Goal: Transaction & Acquisition: Purchase product/service

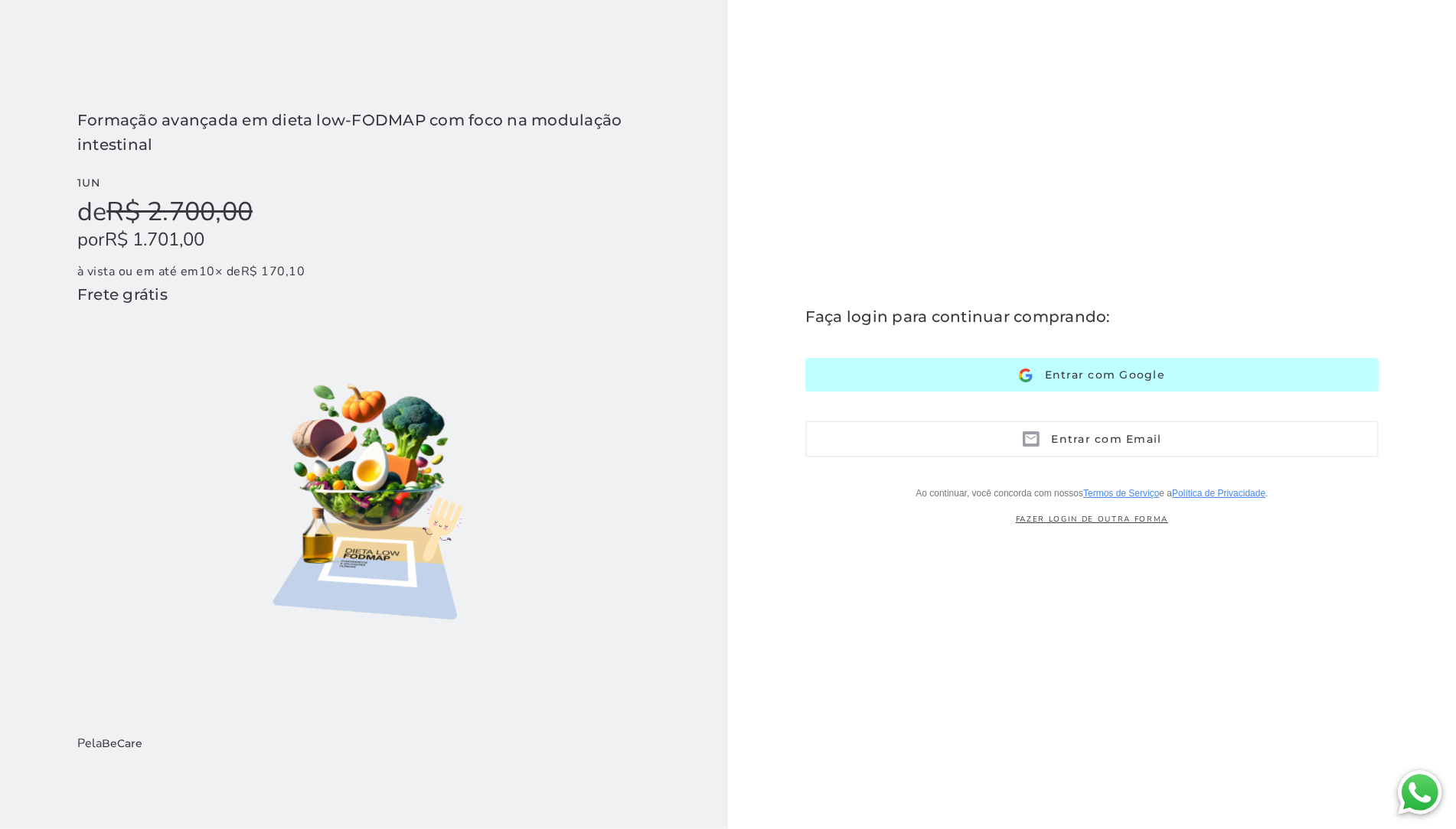
click at [946, 383] on button "Entrar com Google Google" at bounding box center [1092, 374] width 574 height 33
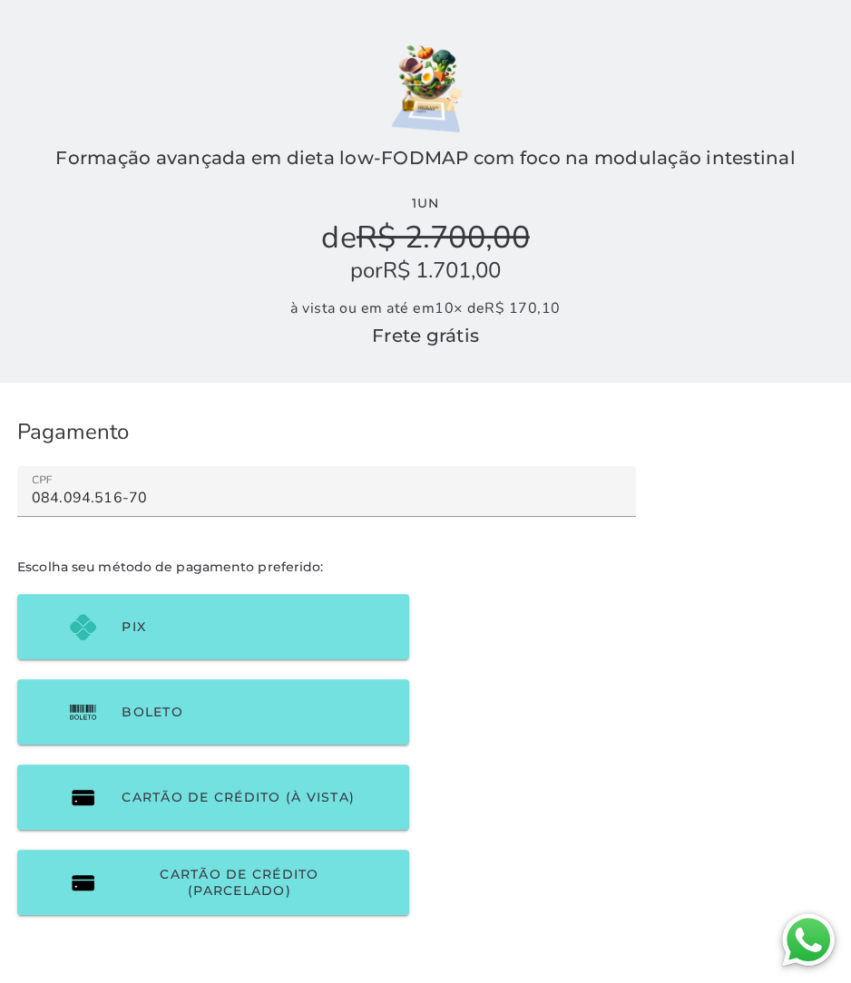
click at [735, 533] on section "F o r m a ç ã o a v a n ç a d a e m d i e t a l o w - F O D M A P c o m f o c o…" at bounding box center [425, 491] width 851 height 983
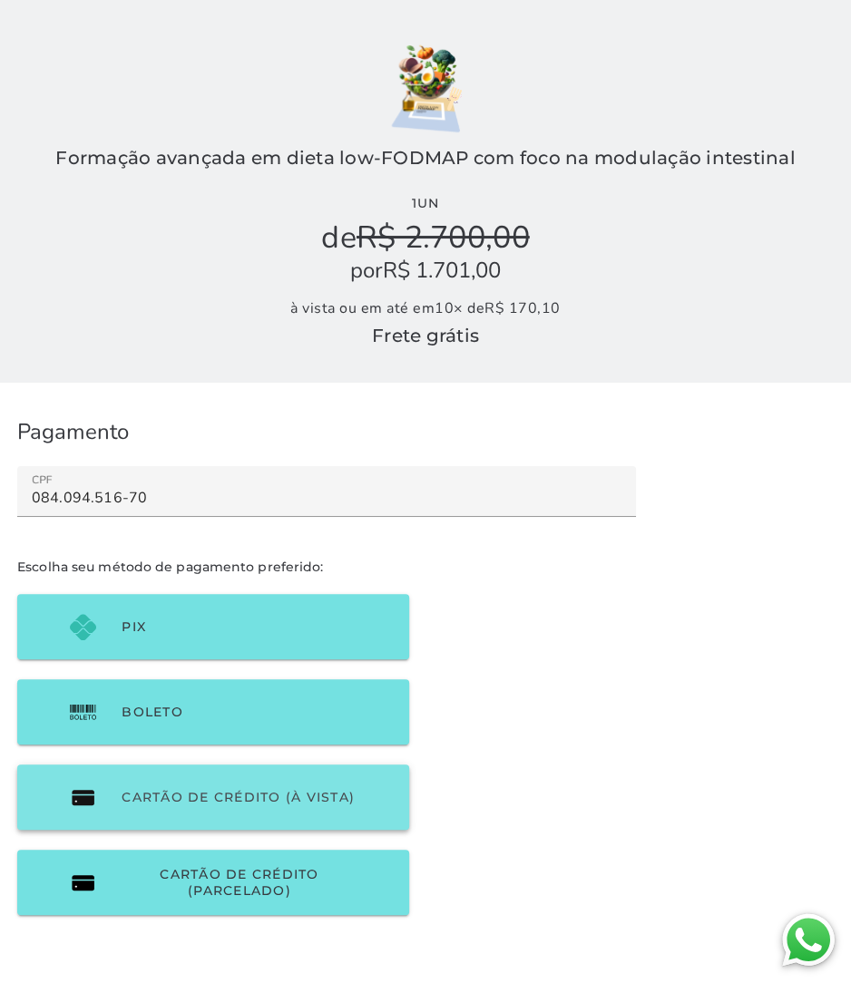
click at [366, 791] on button "Cartão de Crédito (à vista)" at bounding box center [213, 797] width 392 height 65
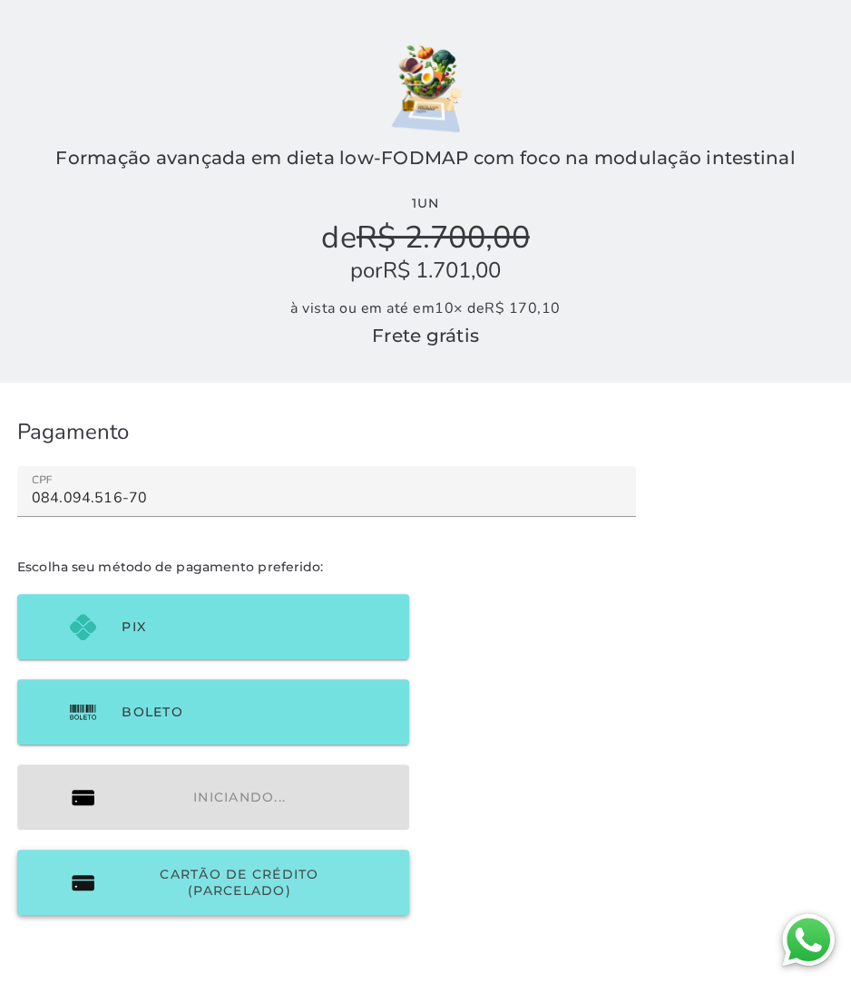
click at [303, 866] on span "Cartão de Crédito (parcelado)" at bounding box center [239, 882] width 235 height 33
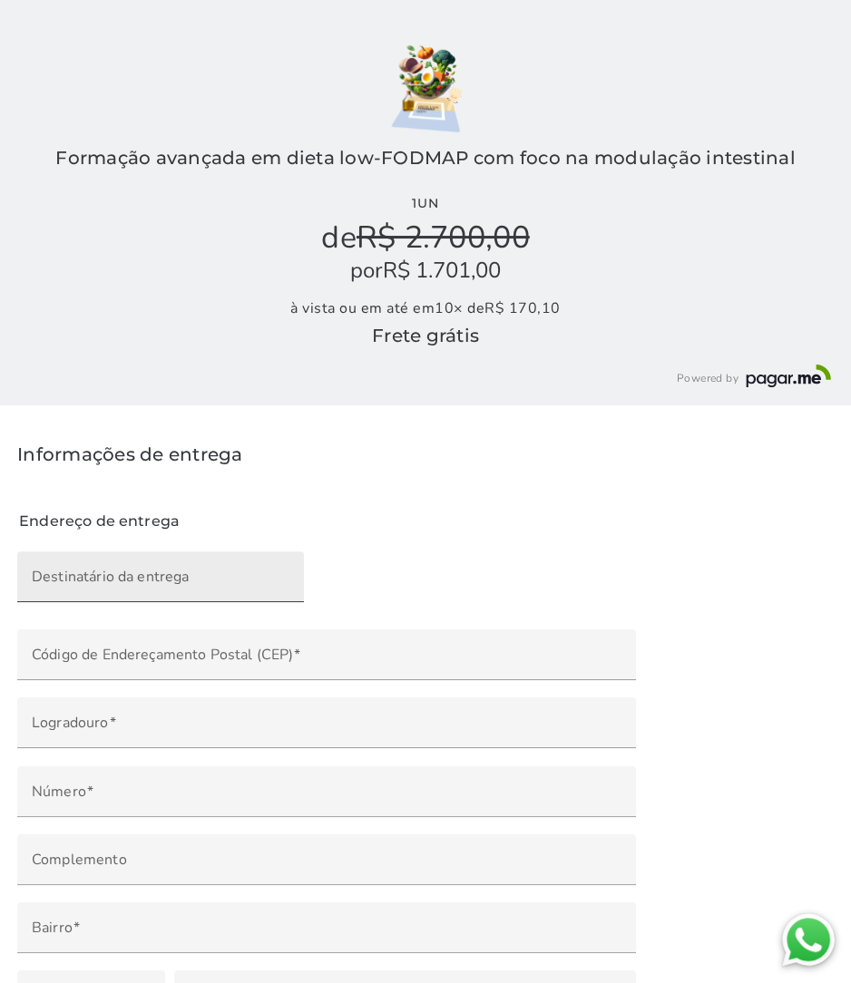
click at [239, 574] on input "Destinatário da entrega" at bounding box center [161, 583] width 258 height 25
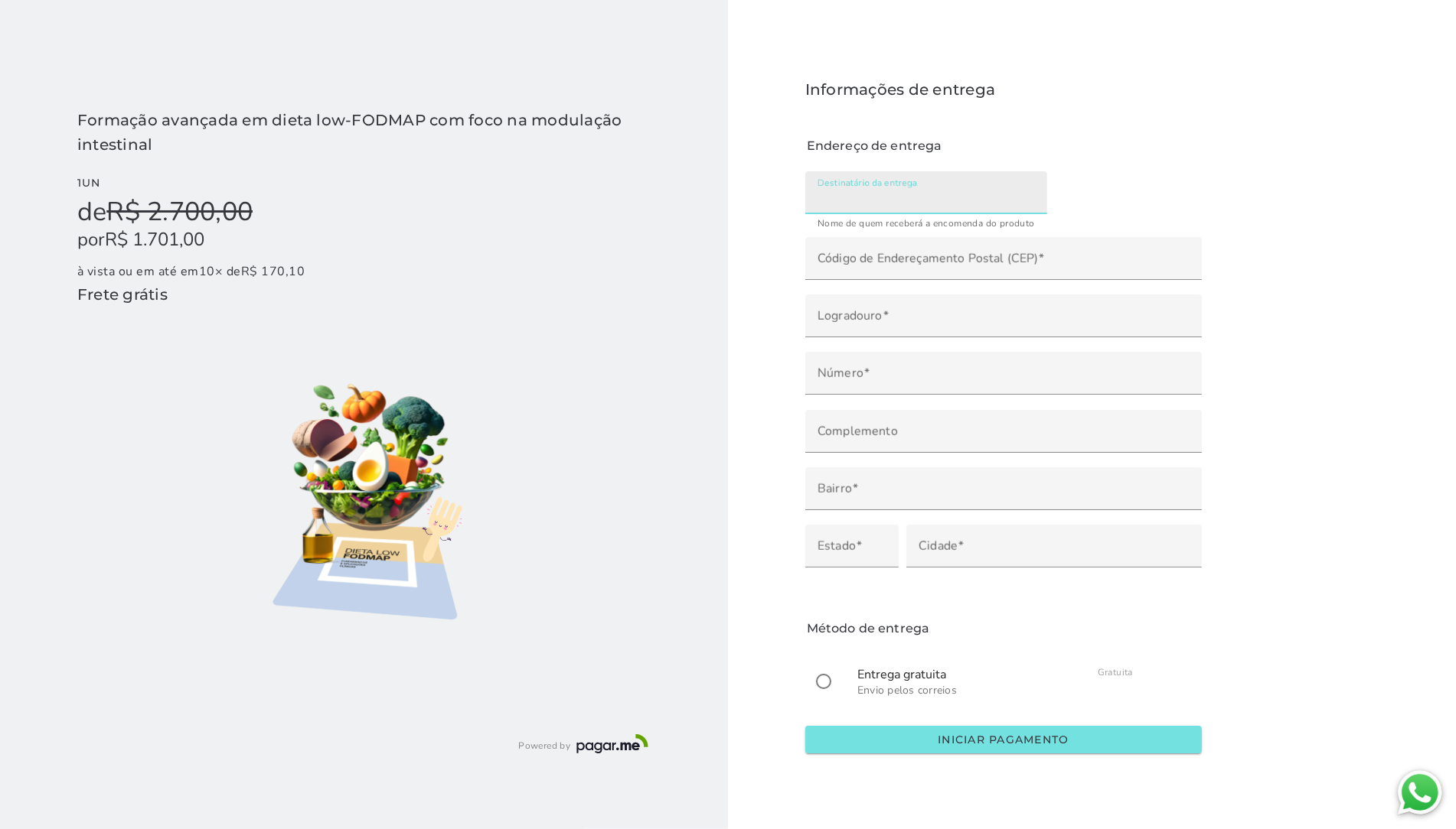
click at [717, 191] on input "Destinatário da entrega" at bounding box center [926, 197] width 218 height 21
click at [717, 265] on input "Código de Endereçamento Postal (CEP)" at bounding box center [1003, 263] width 372 height 21
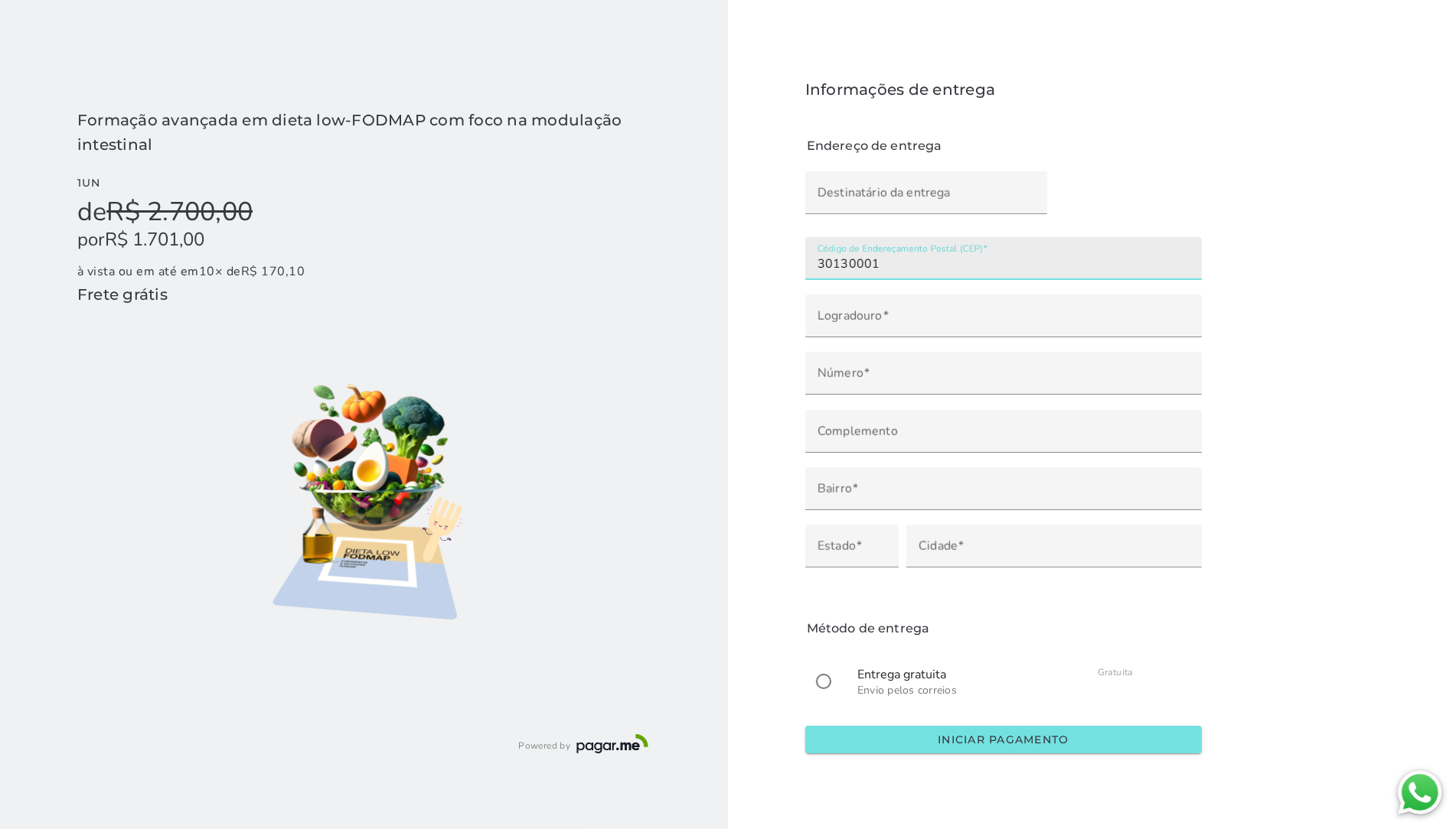
type input "30130001"
type mwc-textfield "30130001"
type input "30130-001"
type input "[GEOGRAPHIC_DATA][PERSON_NAME]"
type input "Centro"
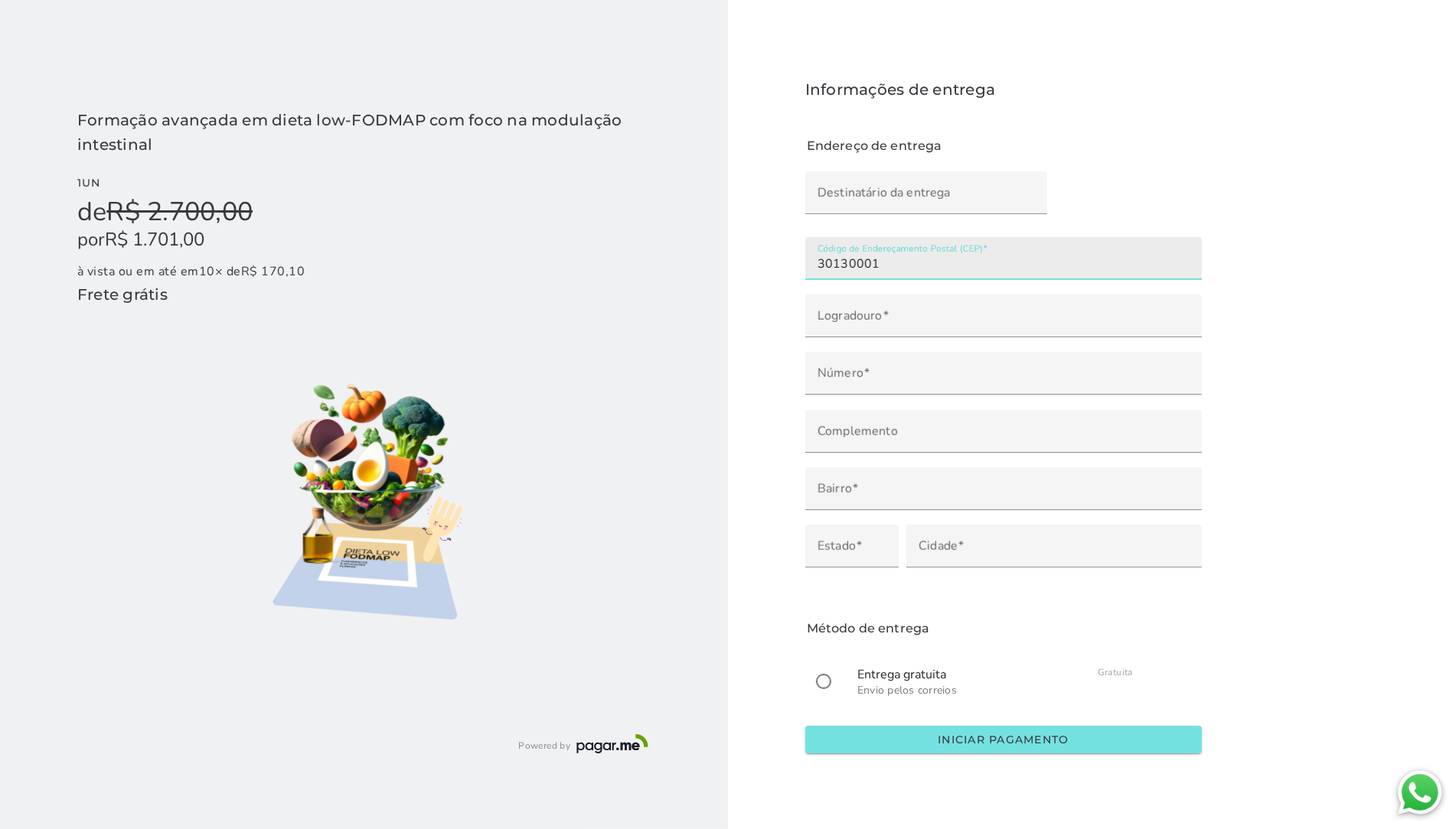
type input "[GEOGRAPHIC_DATA]"
type input "MG"
type input "**"
type mwc-textfield "73"
type input "***"
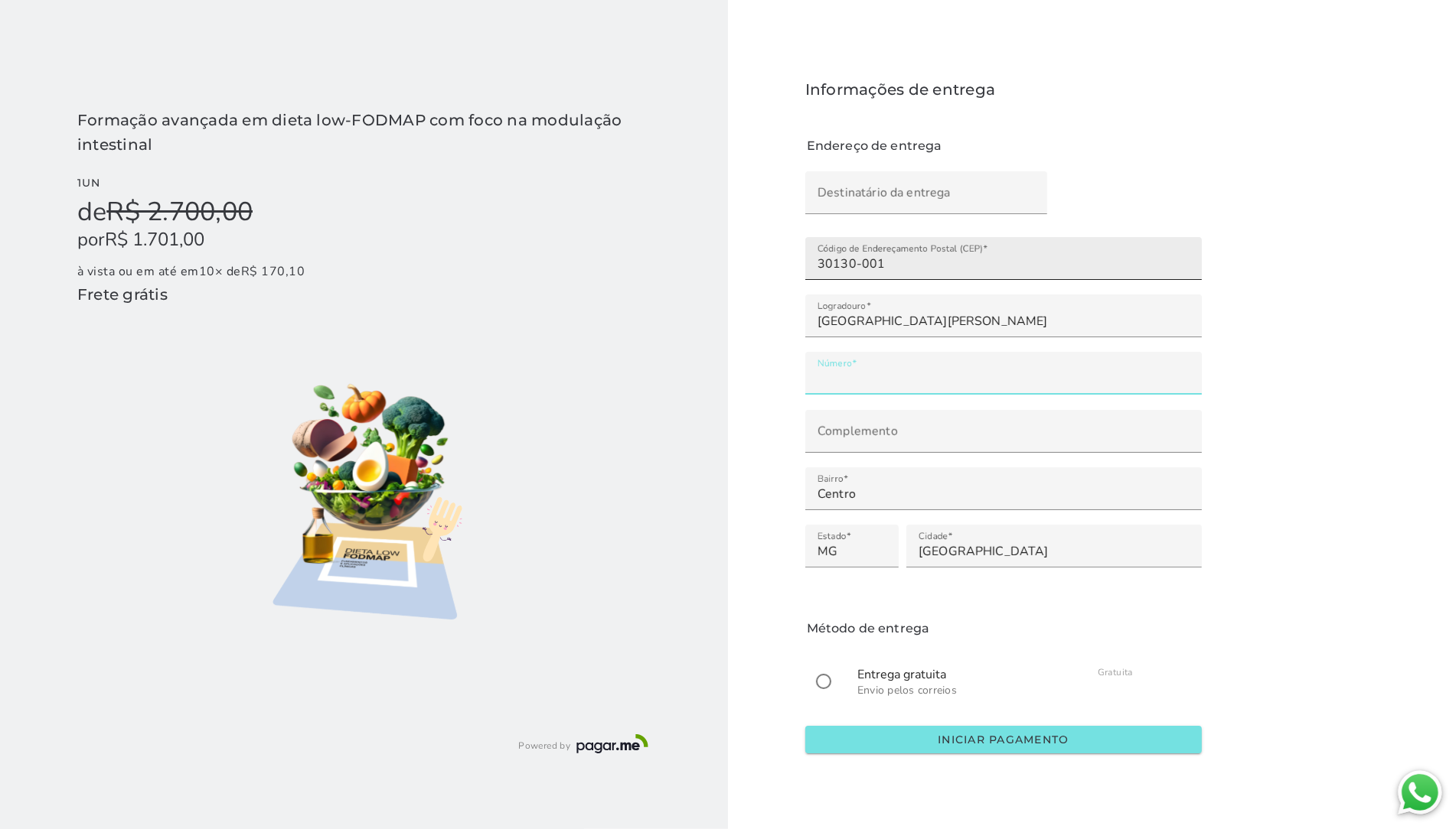
type mwc-textfield "398"
type input "73"
type mwc-textfield "73"
click at [949, 245] on label "Código de Endereçamento Postal (CEP)" at bounding box center [1003, 258] width 396 height 43
click at [949, 253] on input "Código de Endereçamento Postal (CEP)" at bounding box center [1003, 263] width 372 height 21
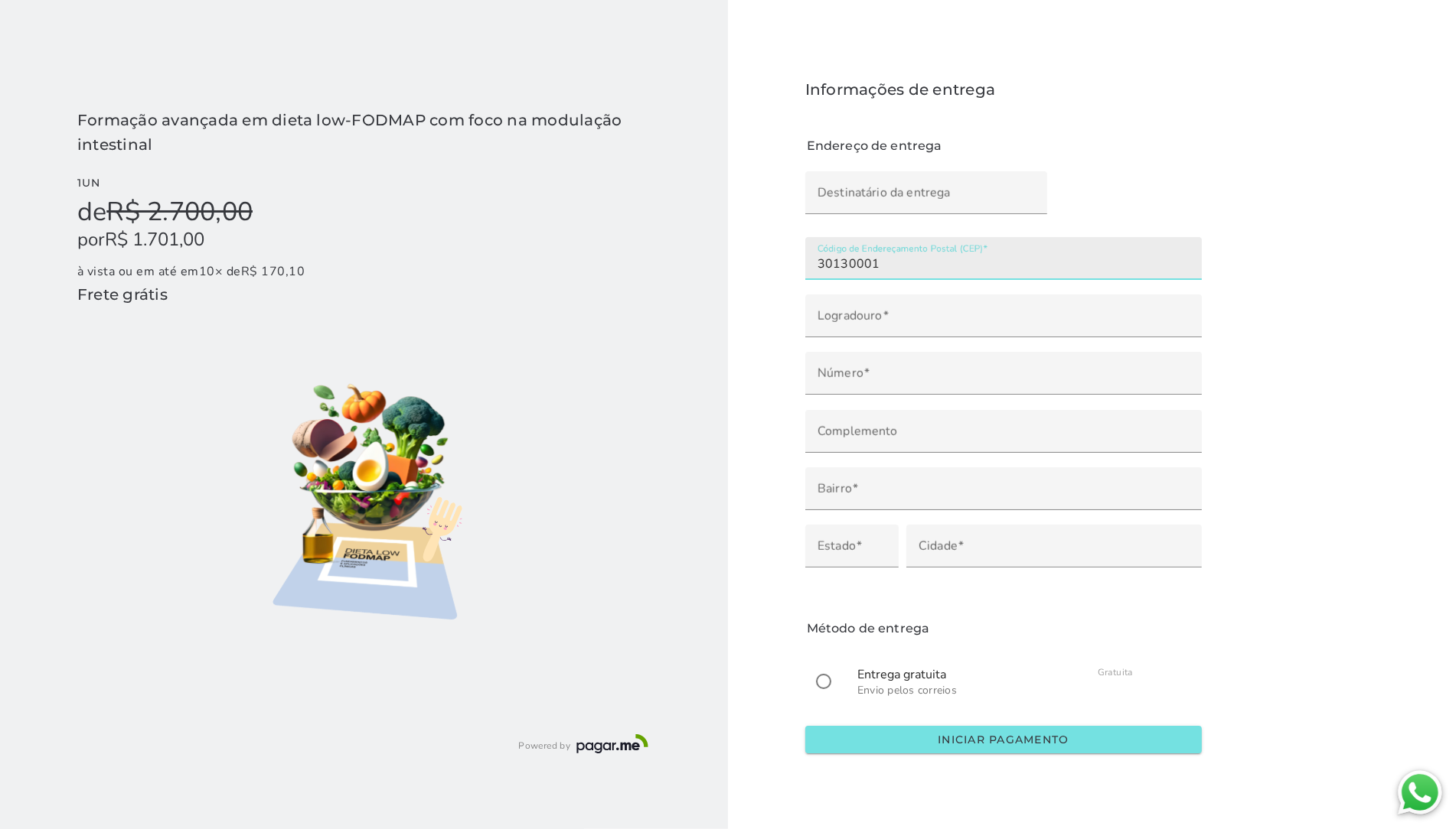
type input "30130-001"
type input "[GEOGRAPHIC_DATA][PERSON_NAME]"
type input "Centro"
type input "[GEOGRAPHIC_DATA]"
type input "MG"
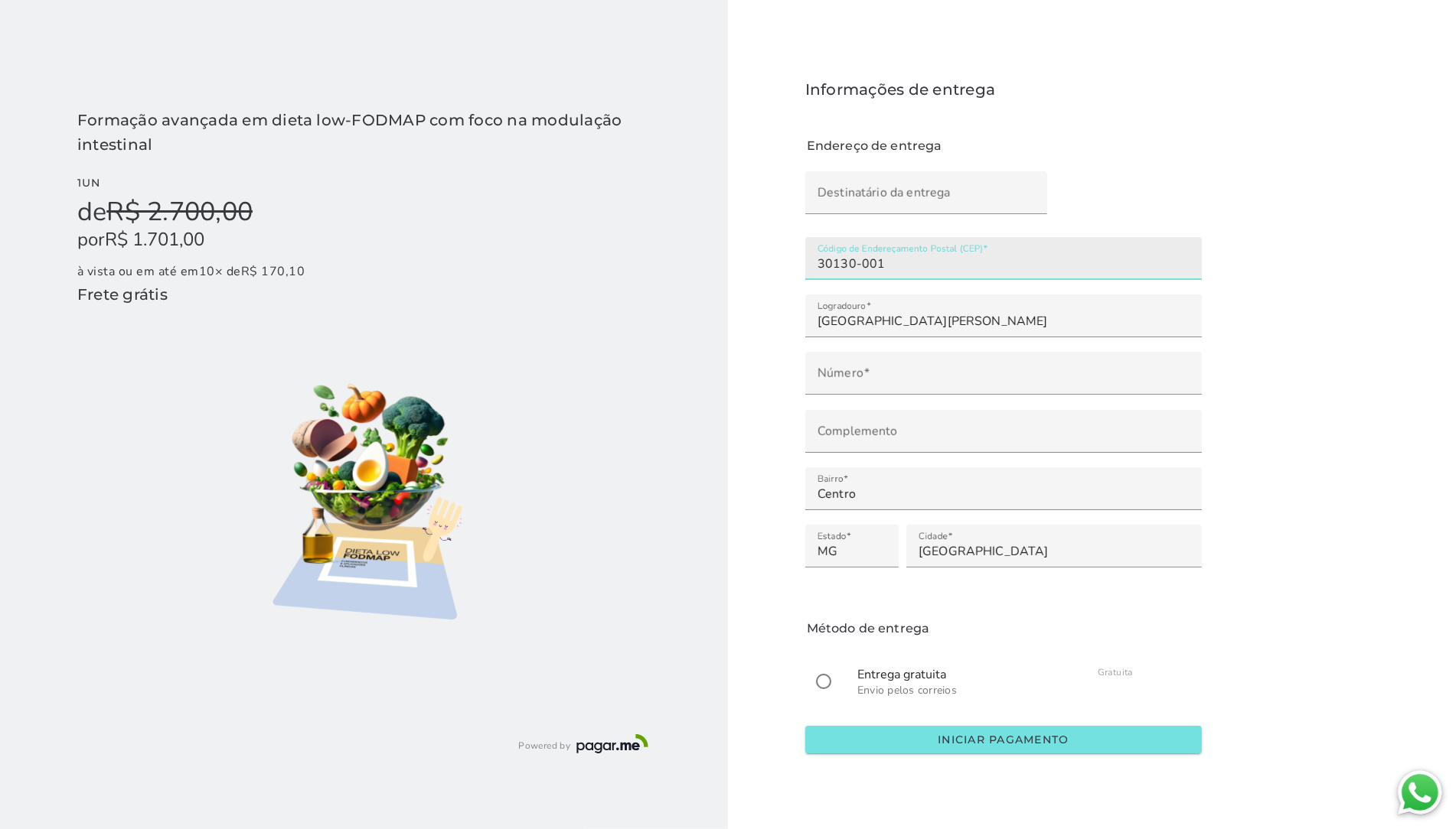
type input "30130-001"
type mwc-textfield "30130-001"
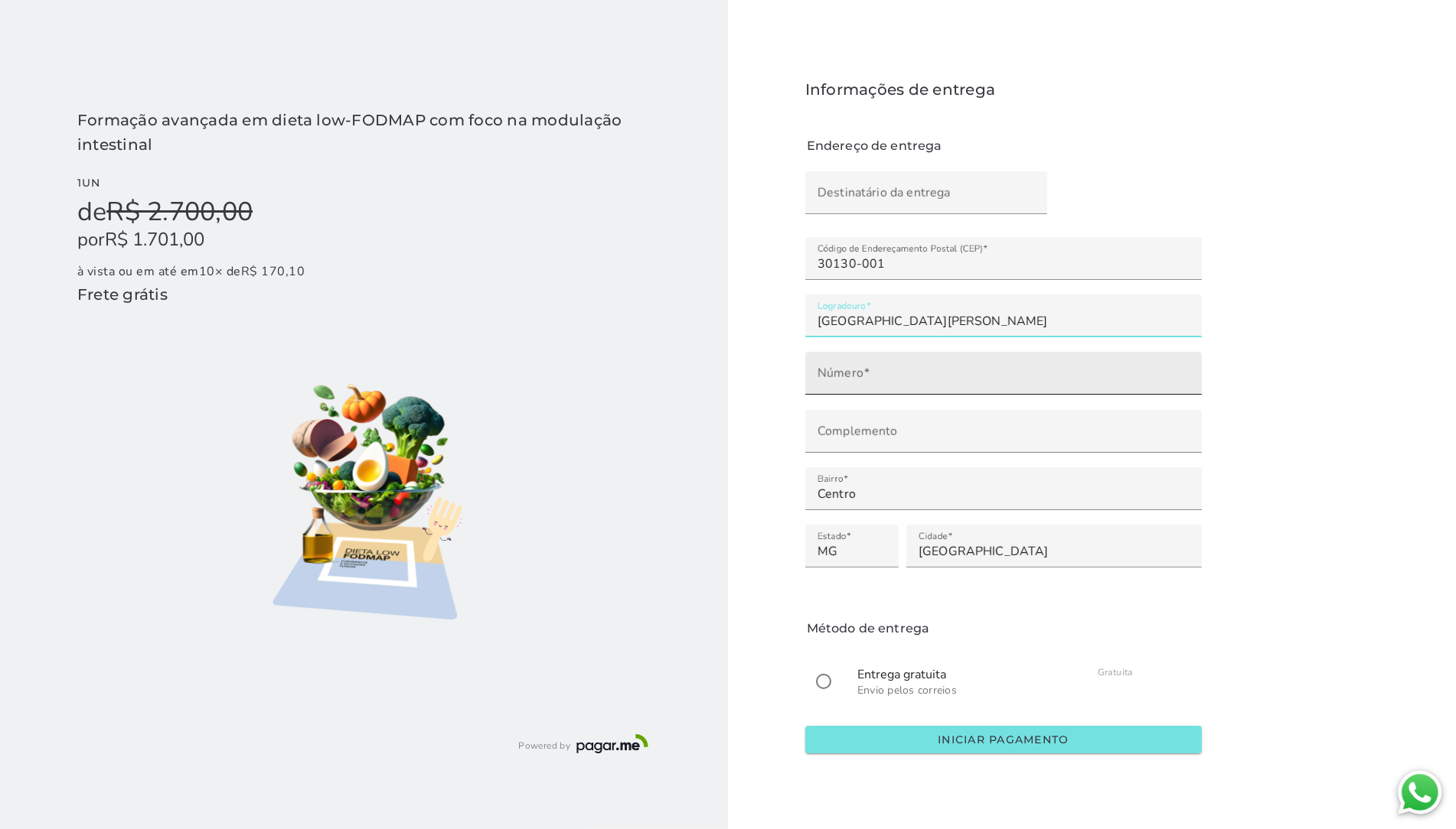
click at [872, 376] on input "Número" at bounding box center [1003, 378] width 372 height 21
type input "***"
type mwc-textfield "398"
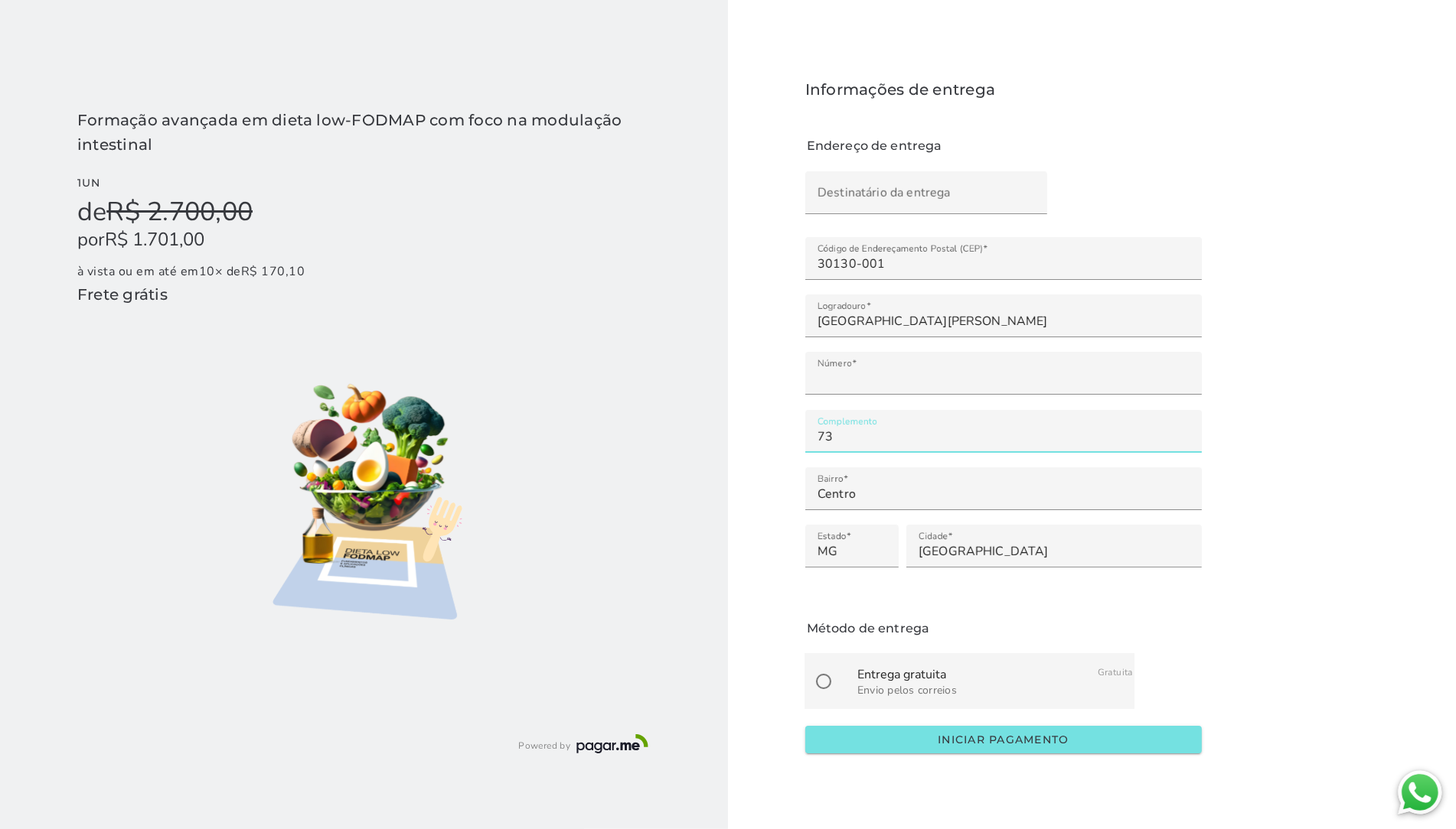
type input "73"
type mwc-textfield "73"
click at [905, 688] on span "Envio pelos correios" at bounding box center [907, 690] width 100 height 14
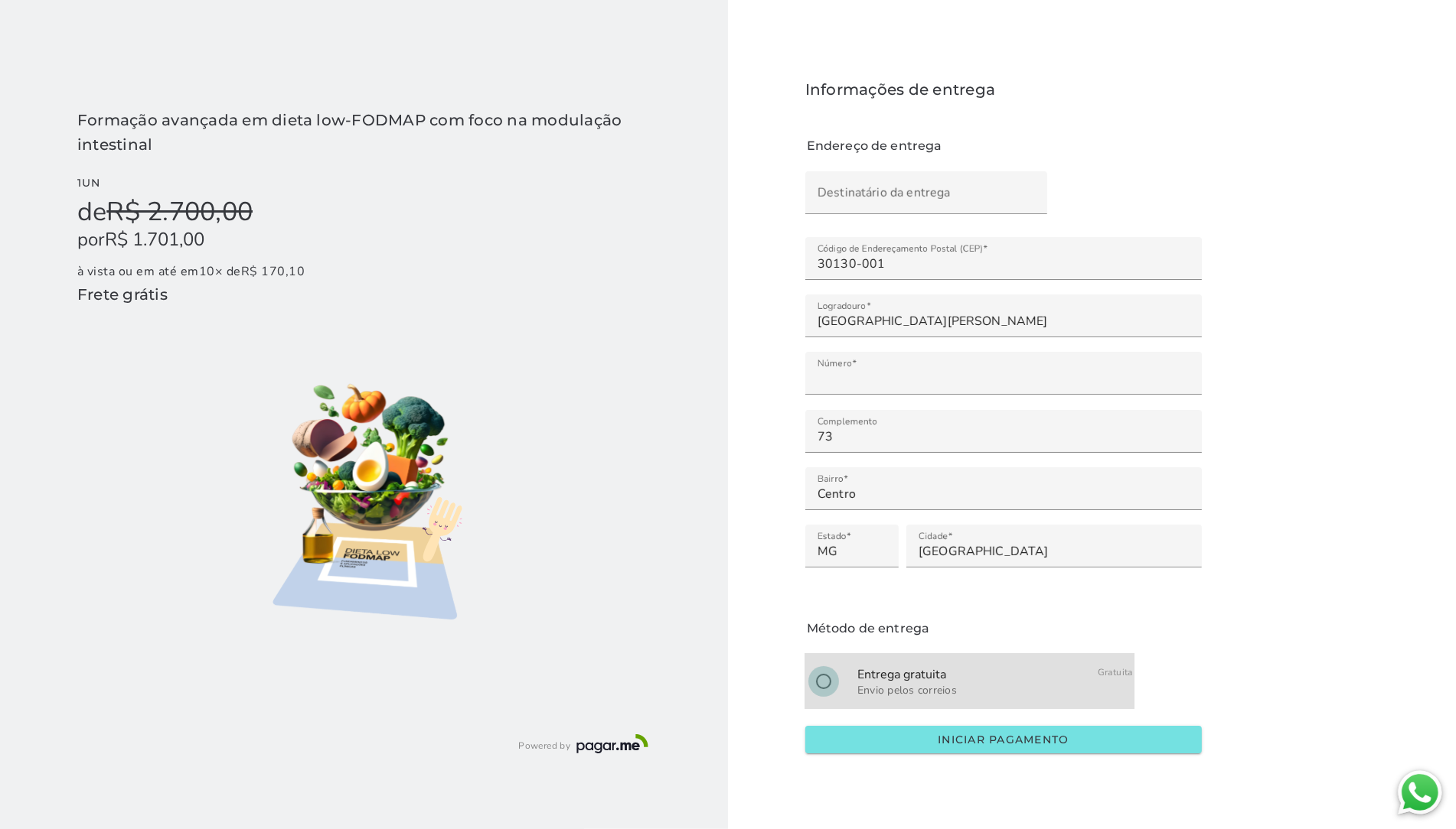
click at [826, 681] on input "radio" at bounding box center [823, 682] width 37 height 37
radio input "****"
type mwc-radio "on"
click at [860, 742] on button "Iniciar pagamento" at bounding box center [1003, 740] width 396 height 28
